Goal: Communication & Community: Answer question/provide support

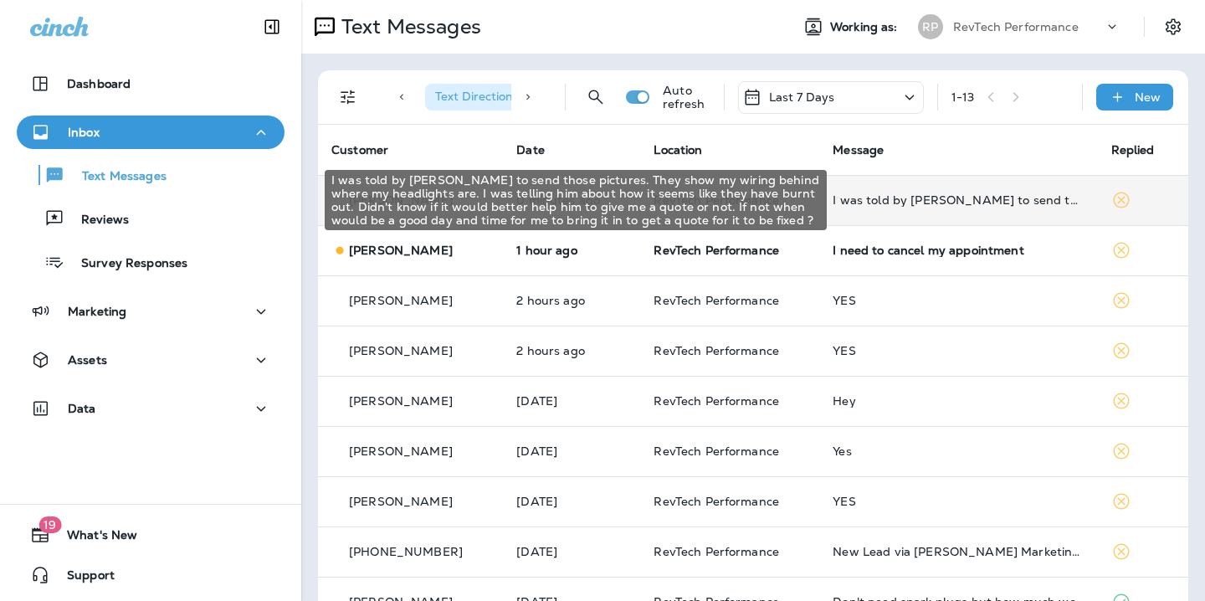
click at [851, 203] on div "I was told by [PERSON_NAME] to send those pictures. They show my wiring behind …" at bounding box center [958, 199] width 251 height 13
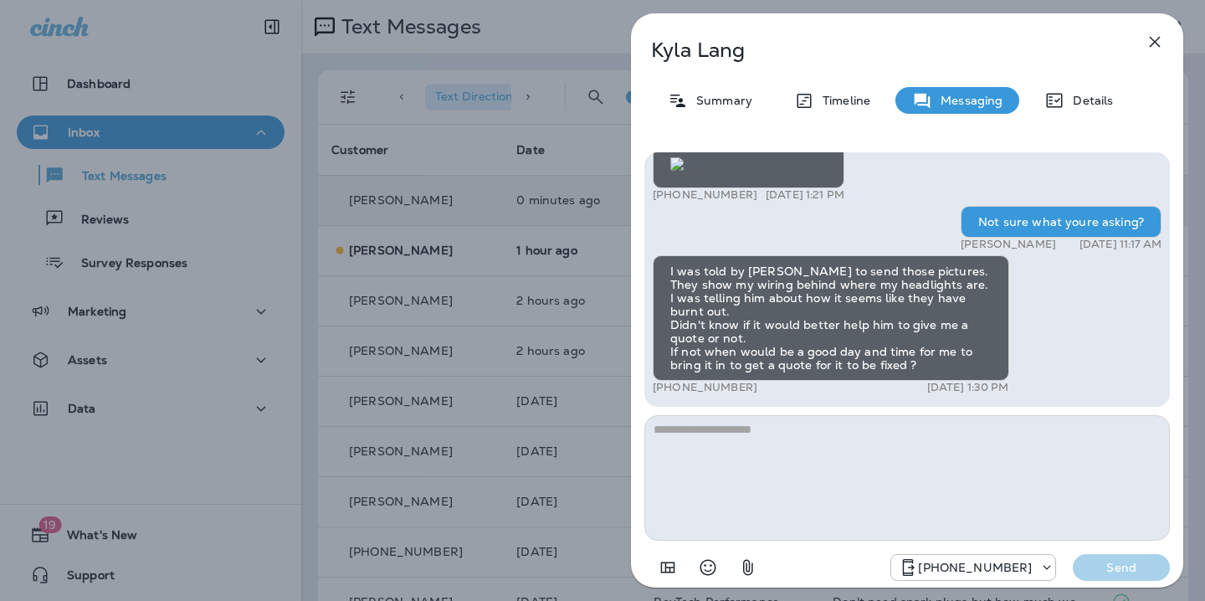
click at [818, 433] on textarea at bounding box center [907, 478] width 526 height 126
type textarea "**********"
click at [1116, 570] on p "Send" at bounding box center [1121, 567] width 70 height 15
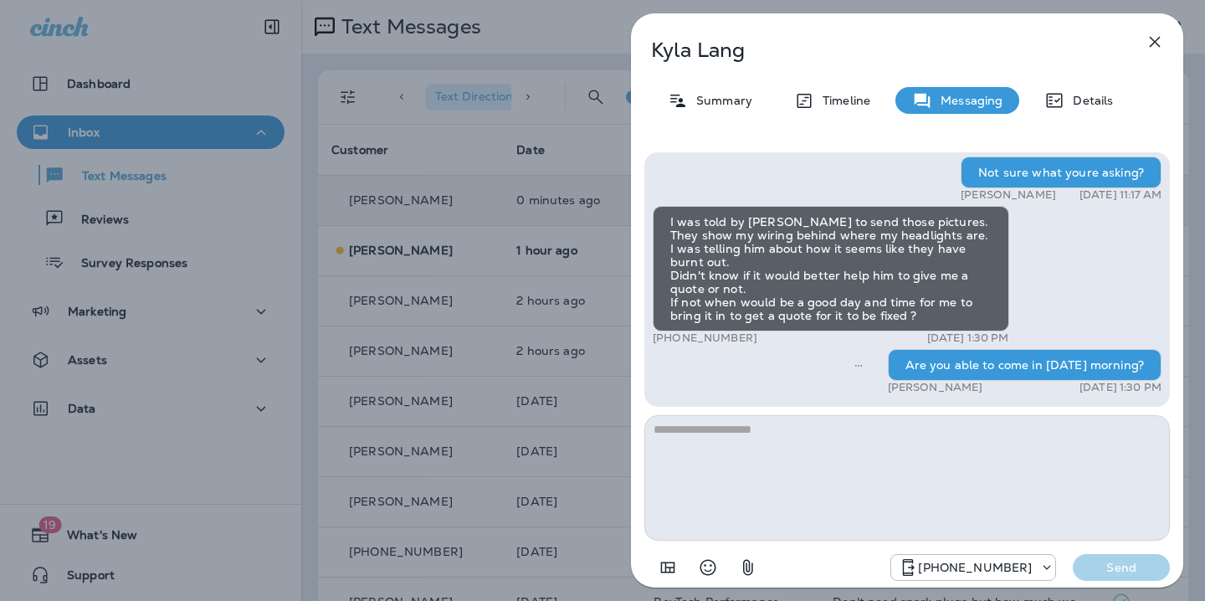
click at [1155, 49] on icon "button" at bounding box center [1155, 42] width 20 height 20
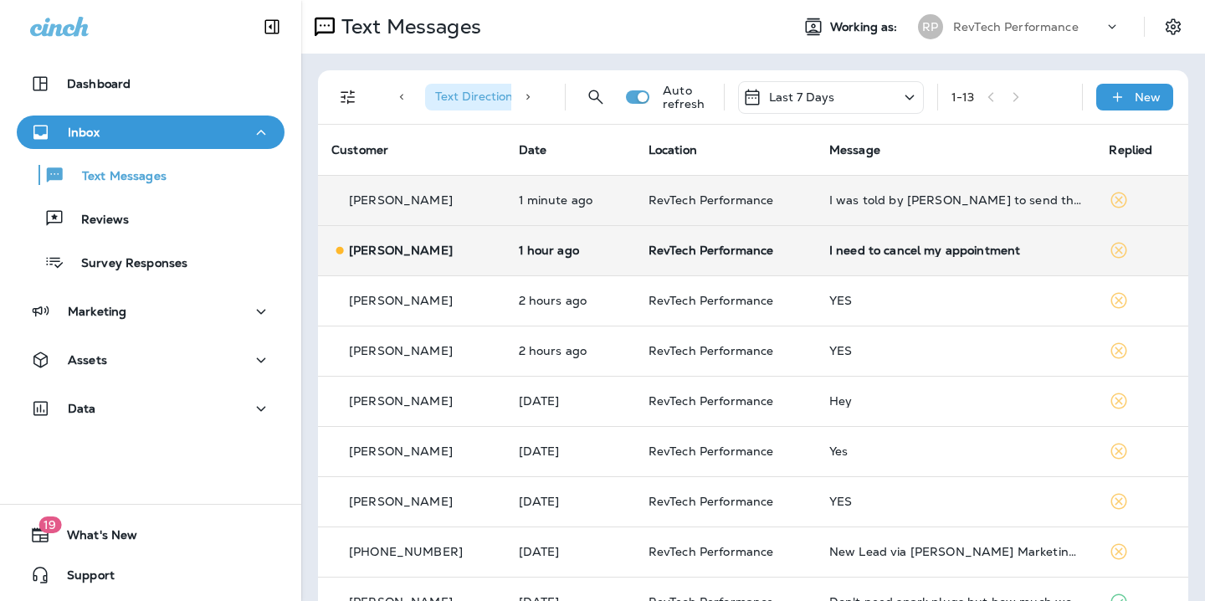
click at [951, 252] on div "I need to cancel my appointment" at bounding box center [956, 250] width 254 height 13
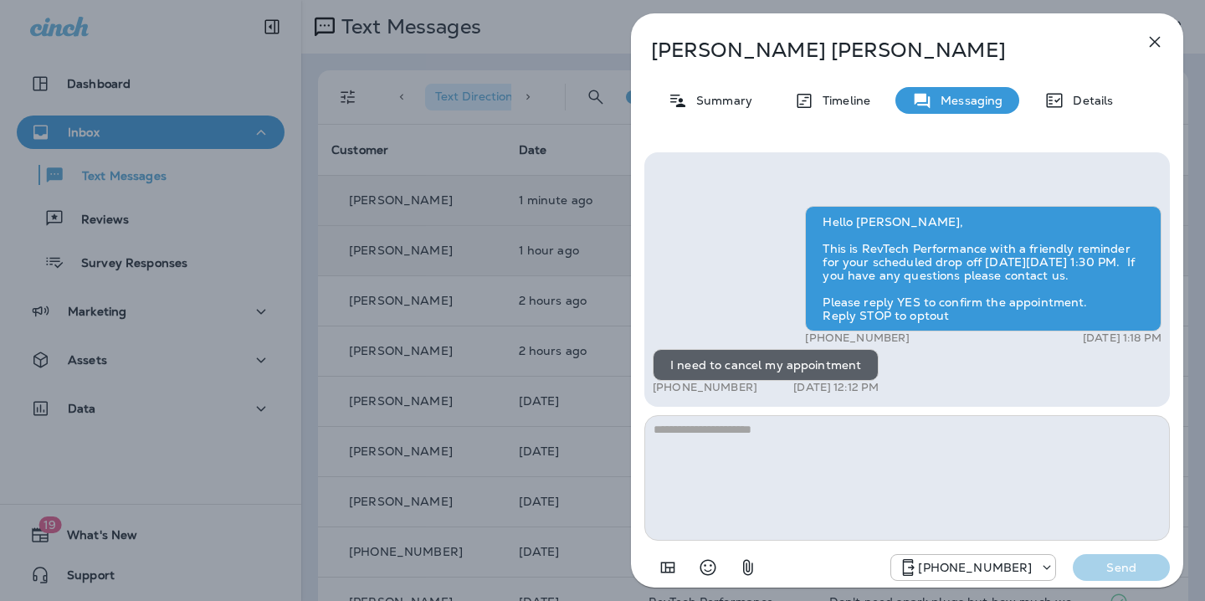
click at [834, 443] on textarea at bounding box center [907, 478] width 526 height 126
click at [777, 445] on textarea at bounding box center [907, 478] width 526 height 126
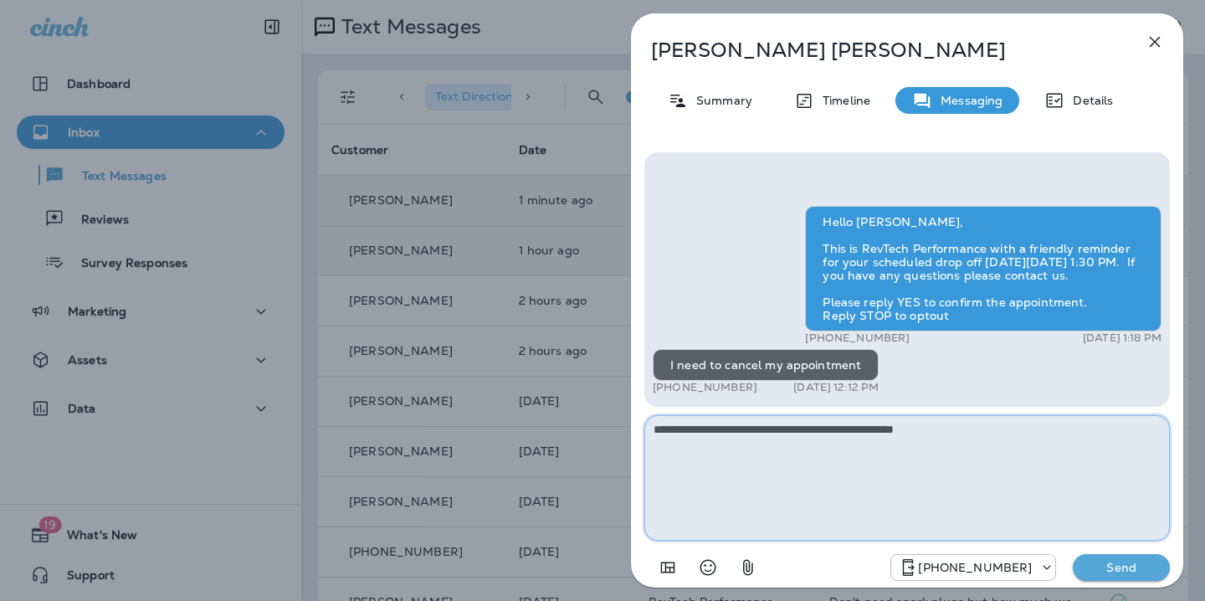
type textarea "**********"
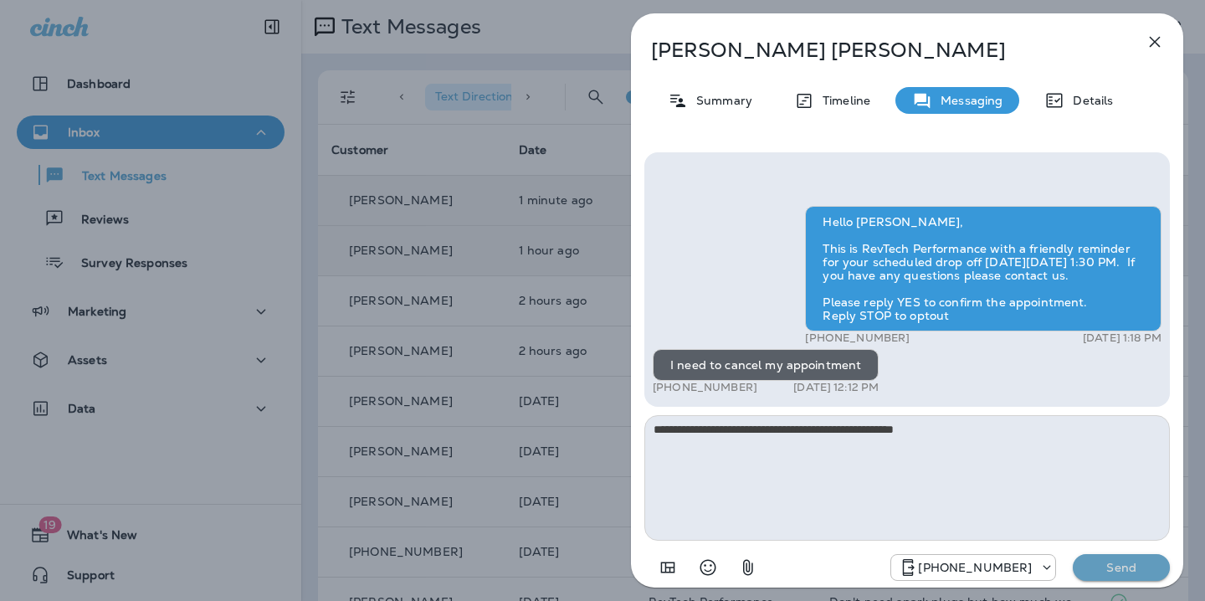
click at [1126, 570] on p "Send" at bounding box center [1121, 567] width 70 height 15
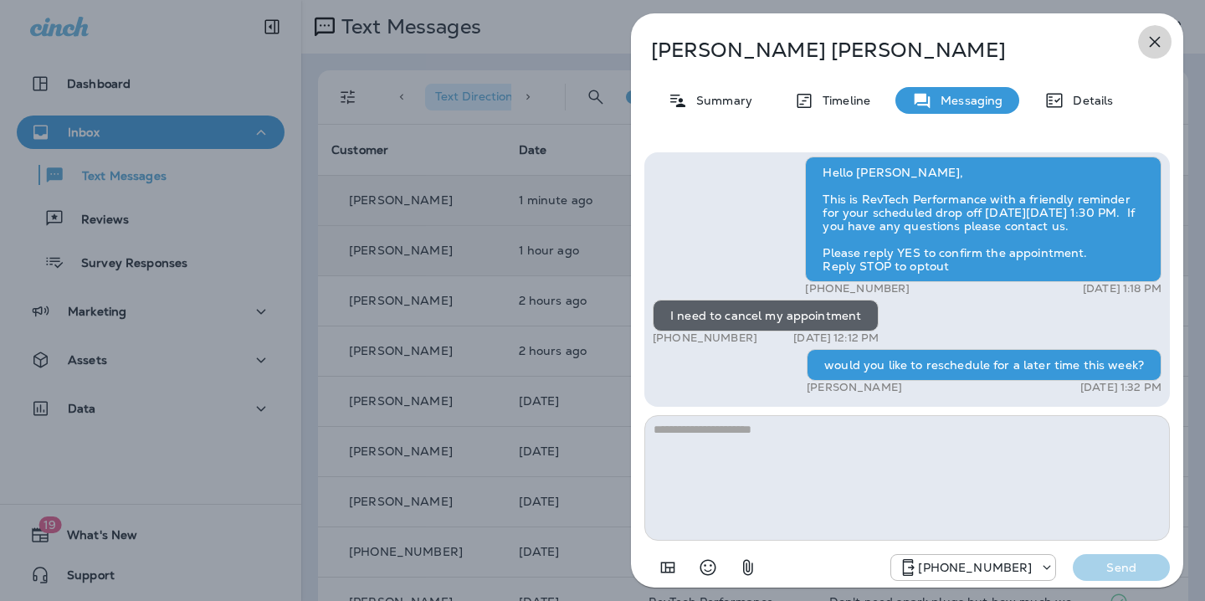
click at [1158, 47] on icon "button" at bounding box center [1155, 42] width 20 height 20
